Goal: Task Accomplishment & Management: Manage account settings

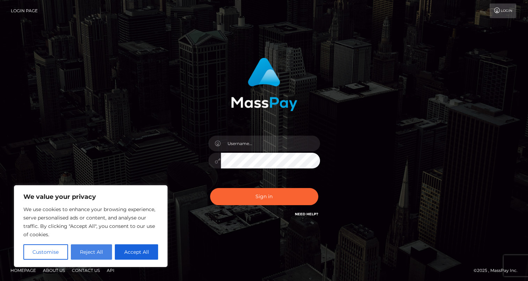
click at [90, 258] on button "Reject All" at bounding box center [92, 251] width 42 height 15
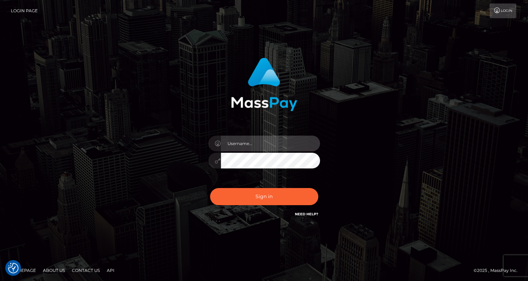
click at [258, 146] on input "text" at bounding box center [270, 144] width 99 height 16
type input "[EMAIL_ADDRESS][DOMAIN_NAME]"
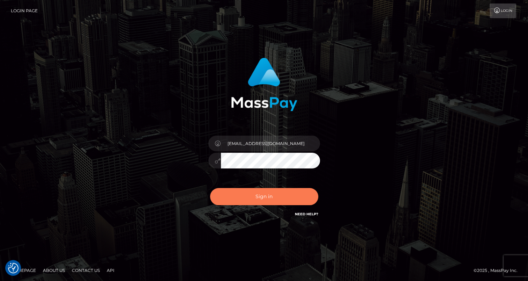
click at [263, 195] on button "Sign in" at bounding box center [264, 196] width 108 height 17
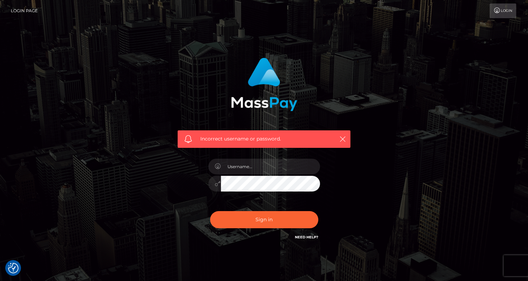
click at [264, 175] on div at bounding box center [264, 179] width 122 height 53
click at [263, 166] on input "text" at bounding box center [270, 167] width 99 height 16
type input "[EMAIL_ADDRESS][DOMAIN_NAME]"
click at [210, 211] on button "Sign in" at bounding box center [264, 219] width 108 height 17
